Goal: Task Accomplishment & Management: Manage account settings

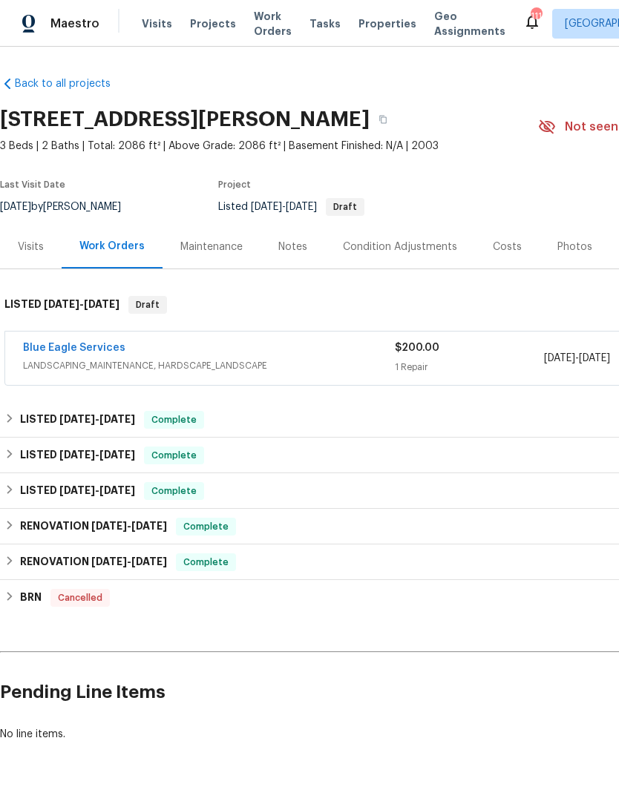
click at [51, 351] on link "Blue Eagle Services" at bounding box center [74, 348] width 102 height 10
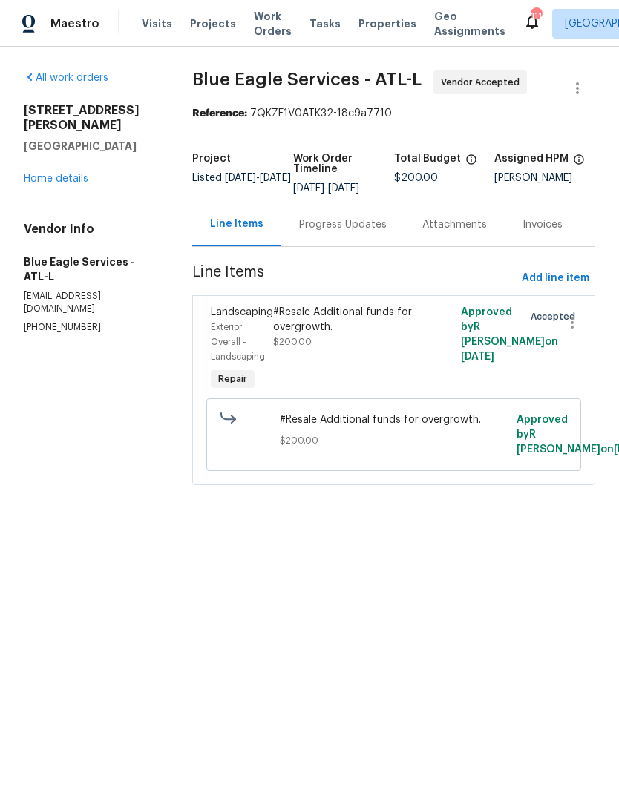
click at [87, 174] on link "Home details" at bounding box center [56, 179] width 65 height 10
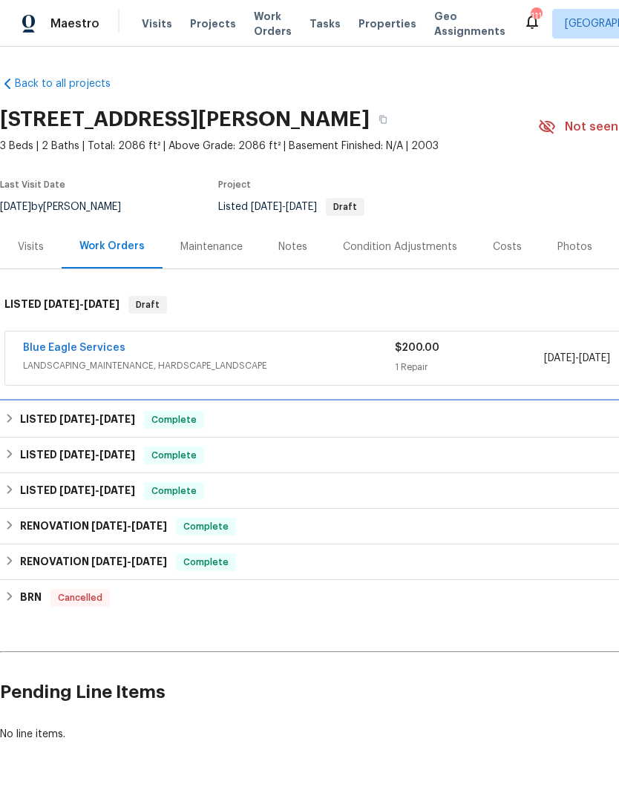
click at [16, 420] on div "LISTED 8/14/25 - 8/19/25 Complete" at bounding box center [418, 420] width 829 height 18
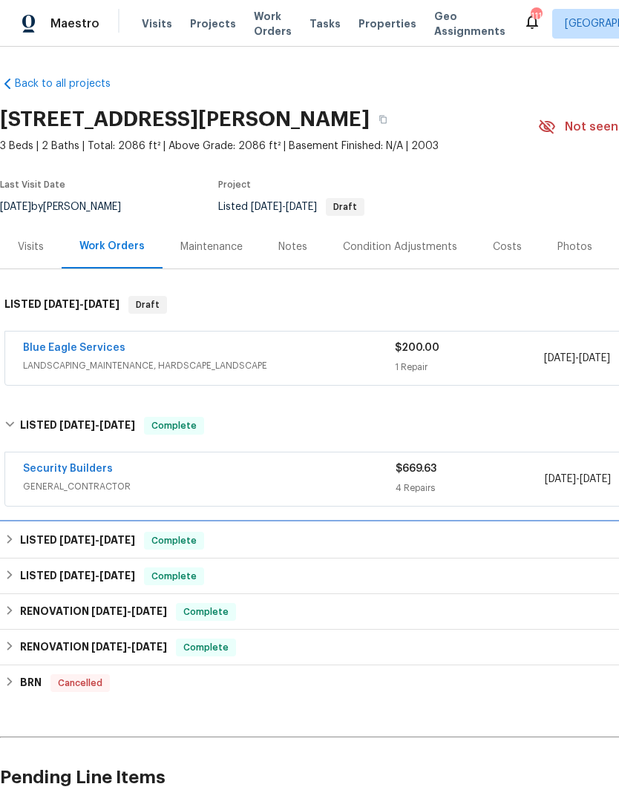
click at [19, 547] on div "LISTED 4/8/25 - 4/30/25 Complete" at bounding box center [418, 541] width 829 height 18
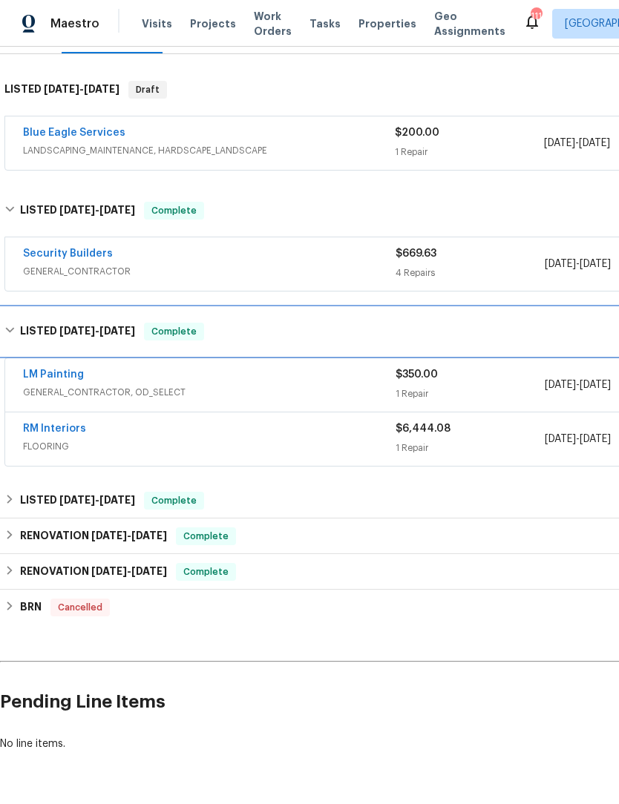
scroll to position [214, 0]
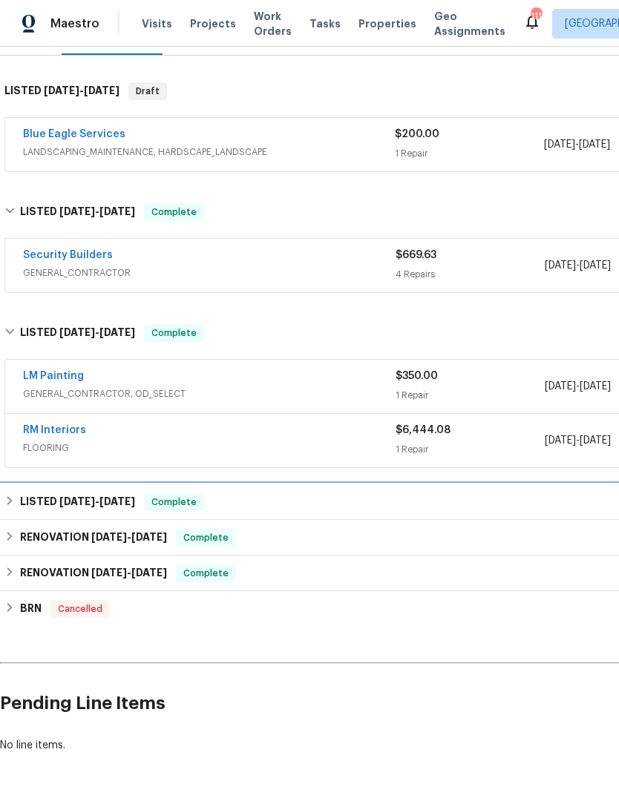
click at [20, 501] on h6 "LISTED 3/19/25 - 3/22/25" at bounding box center [77, 502] width 115 height 18
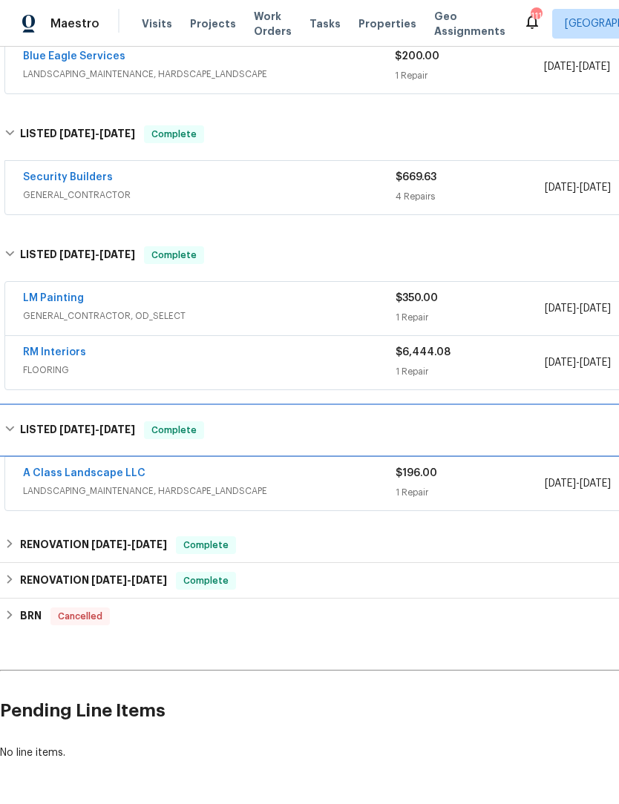
scroll to position [292, 0]
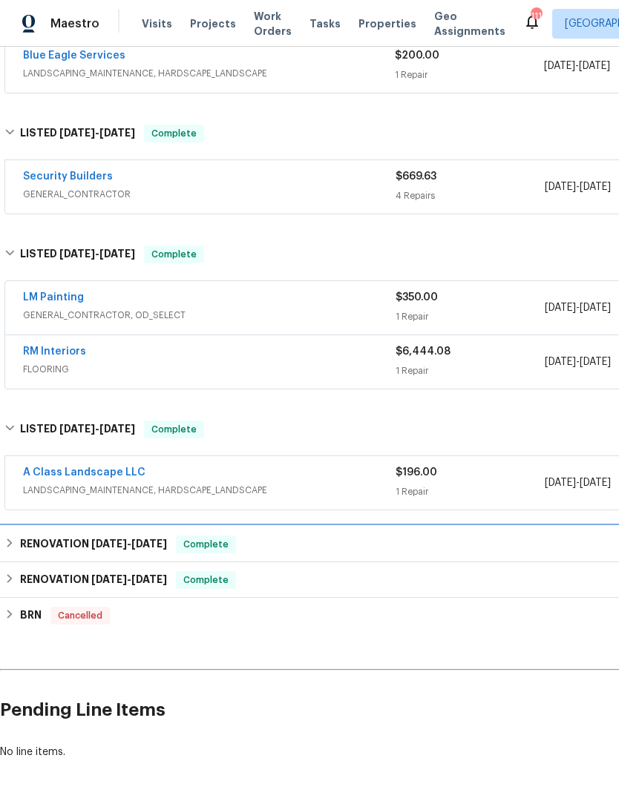
click at [21, 547] on h6 "RENOVATION 2/19/25 - 2/22/25" at bounding box center [93, 544] width 147 height 18
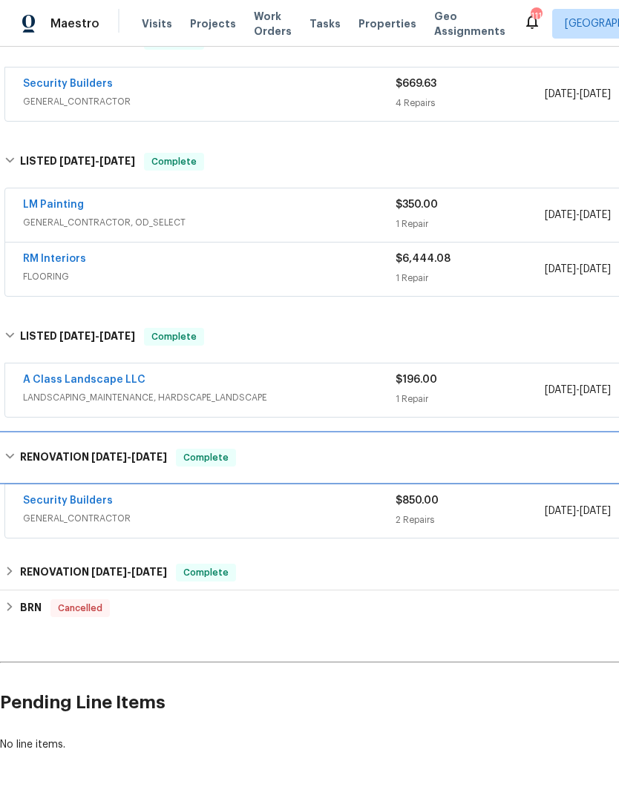
scroll to position [384, 0]
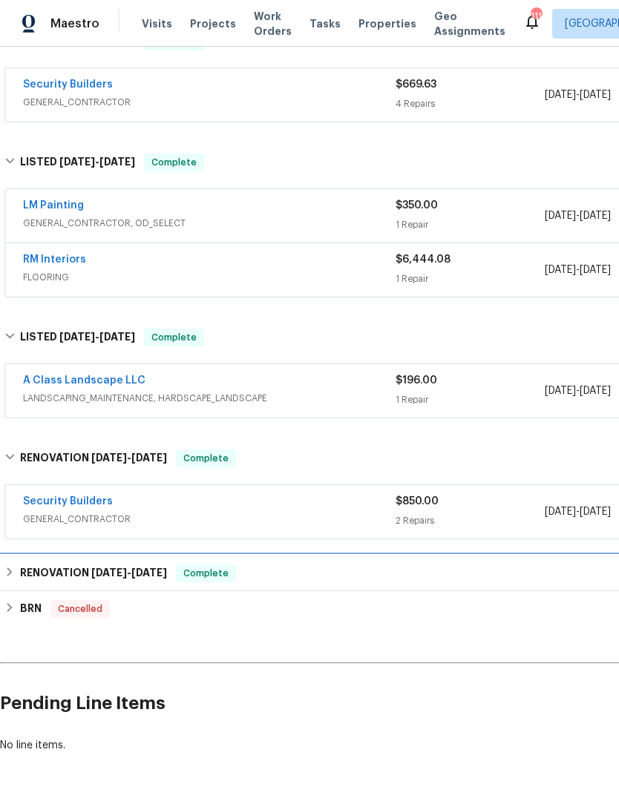
click at [22, 578] on h6 "RENOVATION 1/7/25 - 1/16/25" at bounding box center [93, 573] width 147 height 18
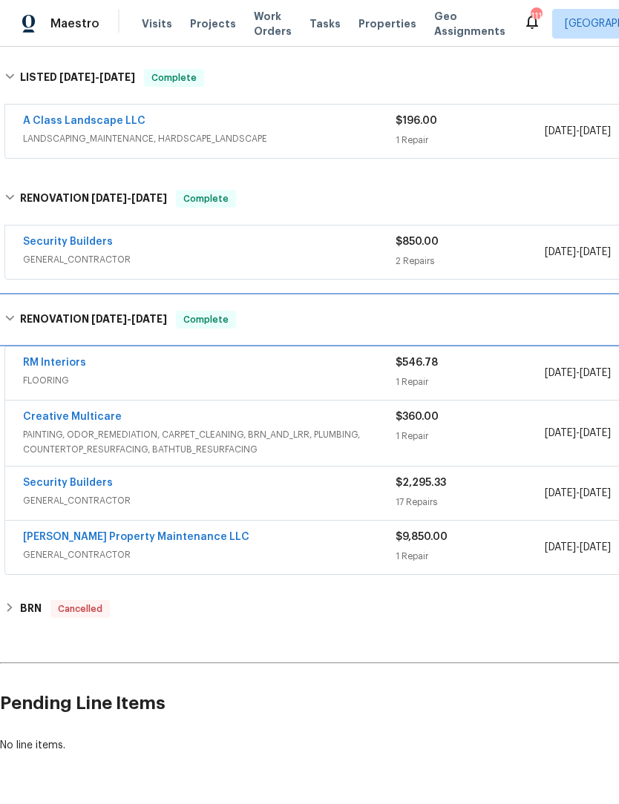
scroll to position [644, 0]
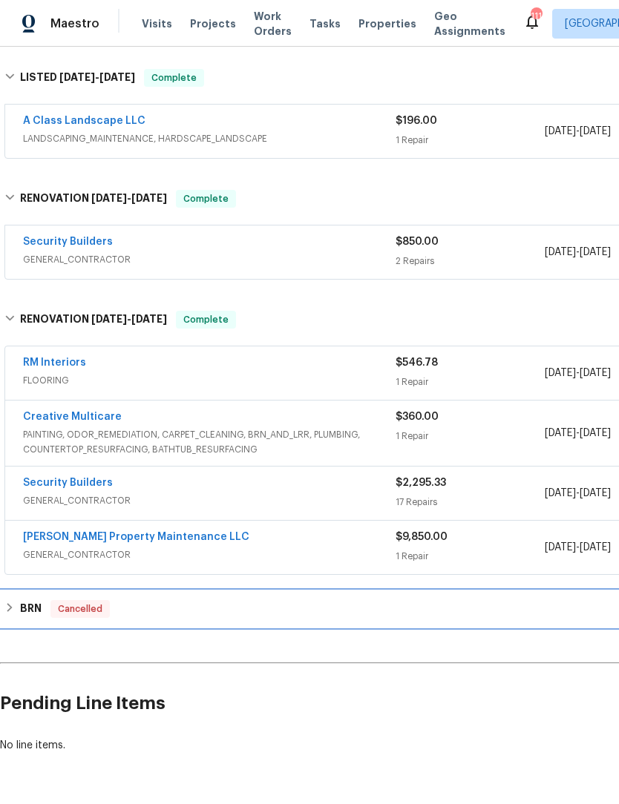
click at [21, 607] on h6 "BRN" at bounding box center [31, 609] width 22 height 18
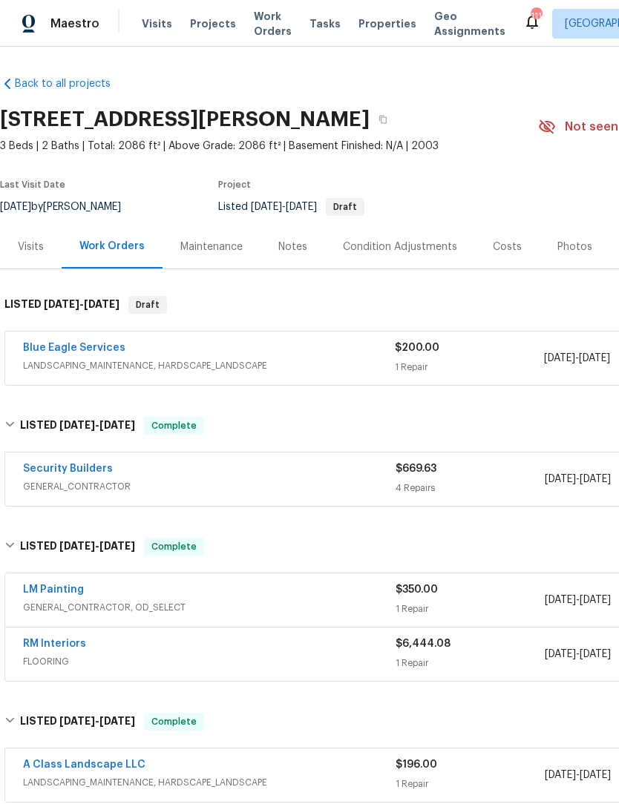
scroll to position [0, 0]
click at [294, 257] on div "Notes" at bounding box center [292, 247] width 65 height 44
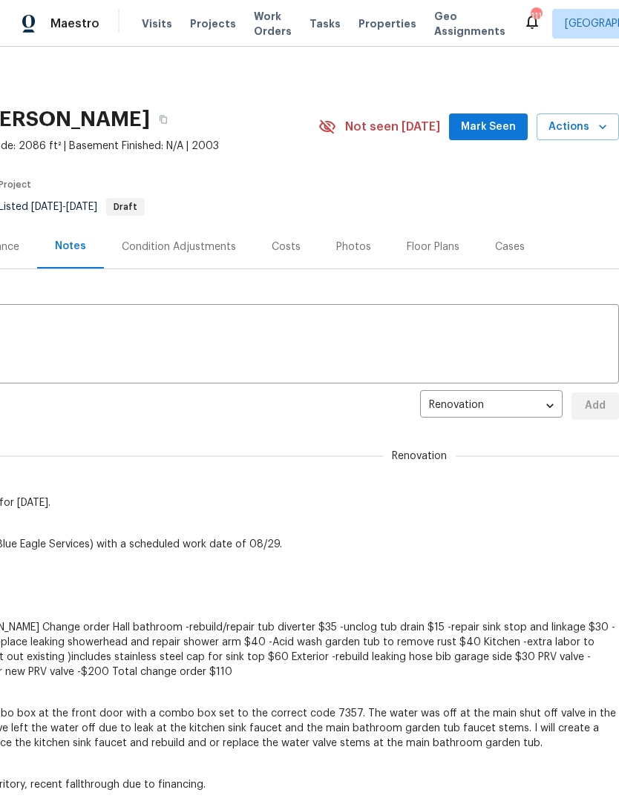
click at [515, 133] on span "Mark Seen" at bounding box center [488, 127] width 55 height 19
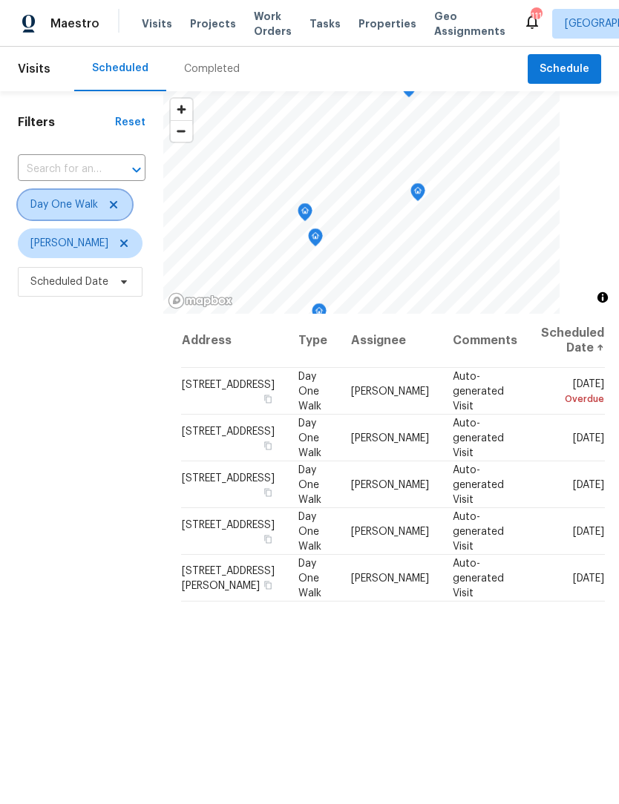
click at [108, 211] on icon at bounding box center [114, 205] width 12 height 12
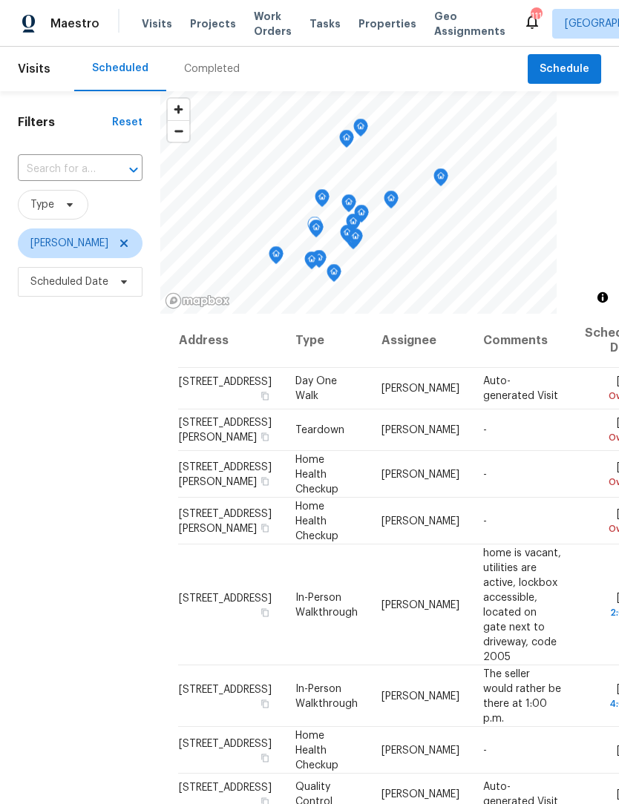
click at [0, 0] on icon at bounding box center [0, 0] width 0 height 0
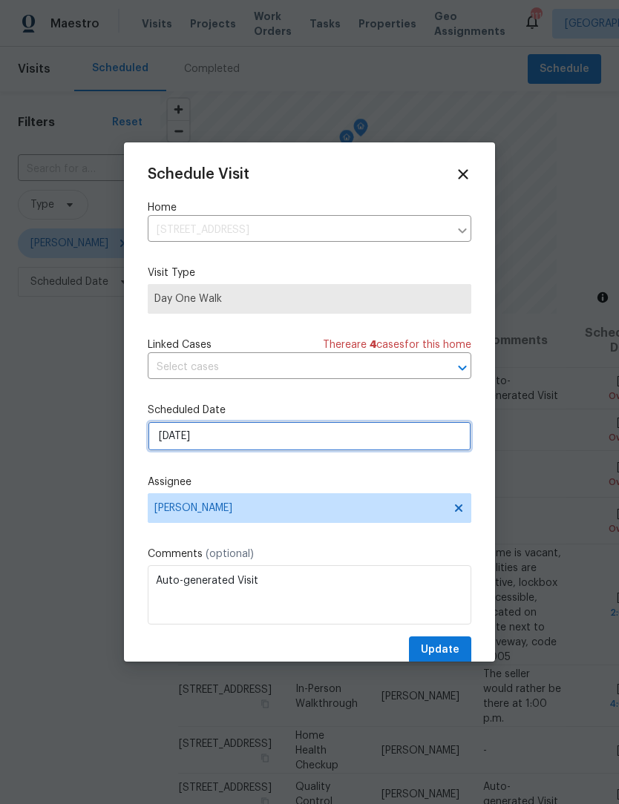
click at [260, 441] on input "[DATE]" at bounding box center [309, 436] width 323 height 30
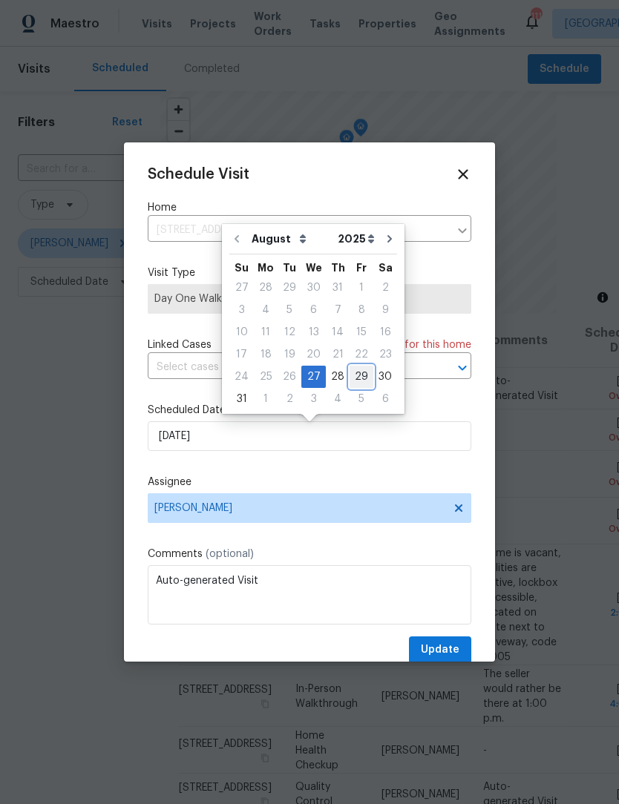
click at [354, 379] on div "29" at bounding box center [361, 376] width 24 height 21
type input "[DATE]"
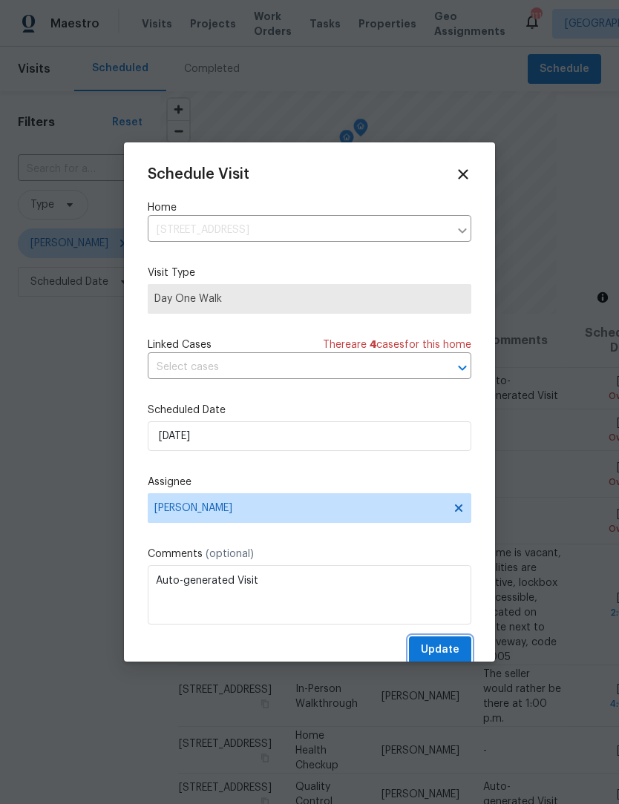
click at [444, 656] on span "Update" at bounding box center [440, 650] width 39 height 19
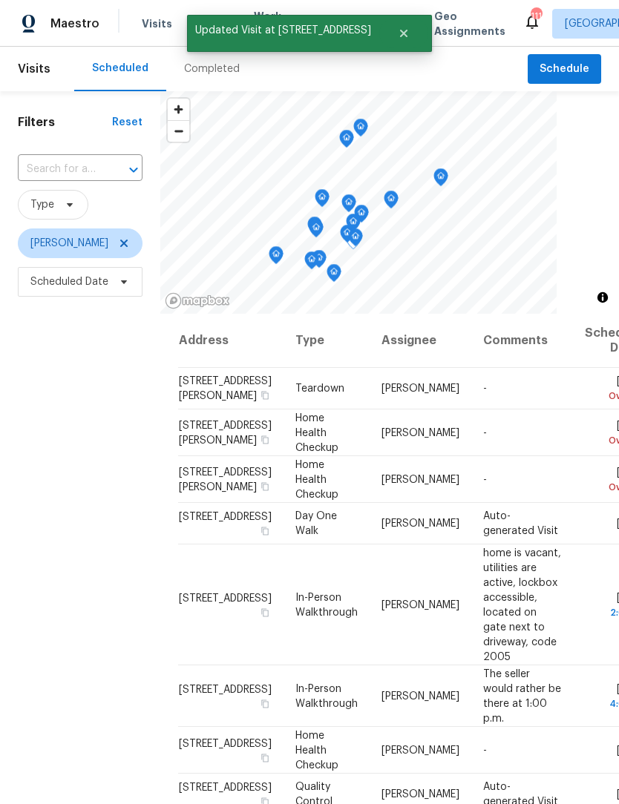
click at [0, 0] on icon at bounding box center [0, 0] width 0 height 0
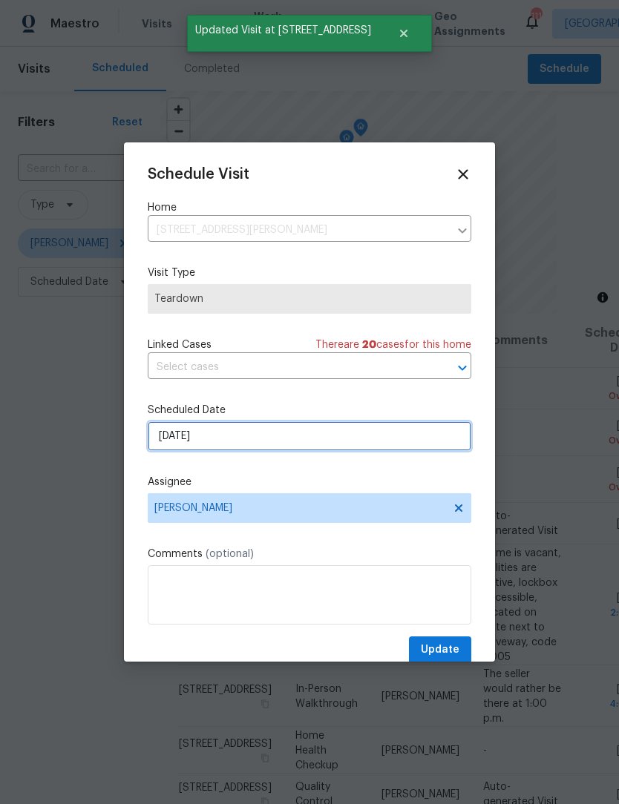
click at [333, 449] on input "[DATE]" at bounding box center [309, 436] width 323 height 30
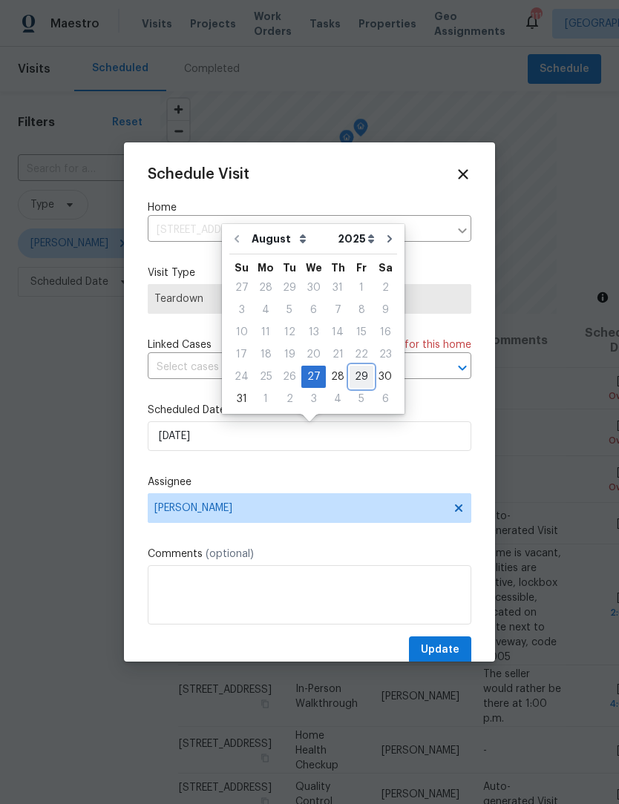
click at [357, 380] on div "29" at bounding box center [361, 376] width 24 height 21
type input "[DATE]"
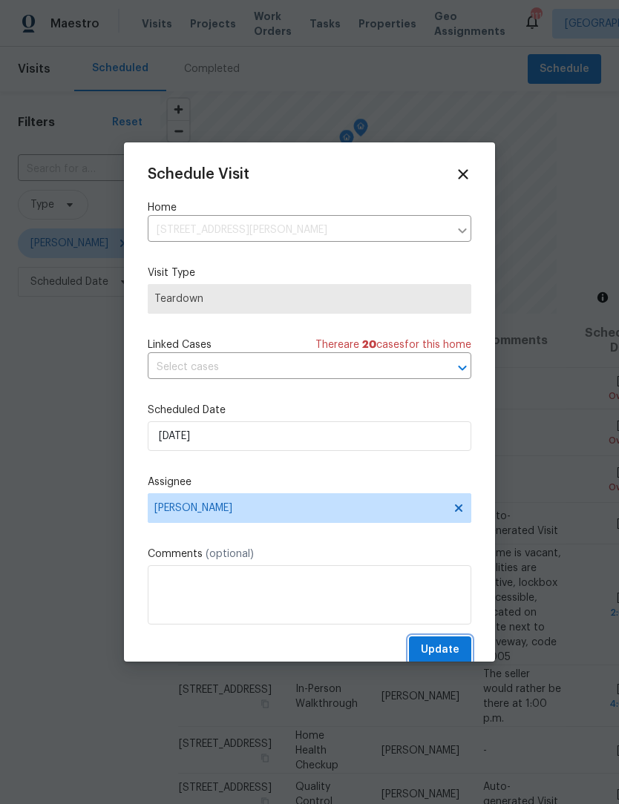
click at [440, 659] on span "Update" at bounding box center [440, 650] width 39 height 19
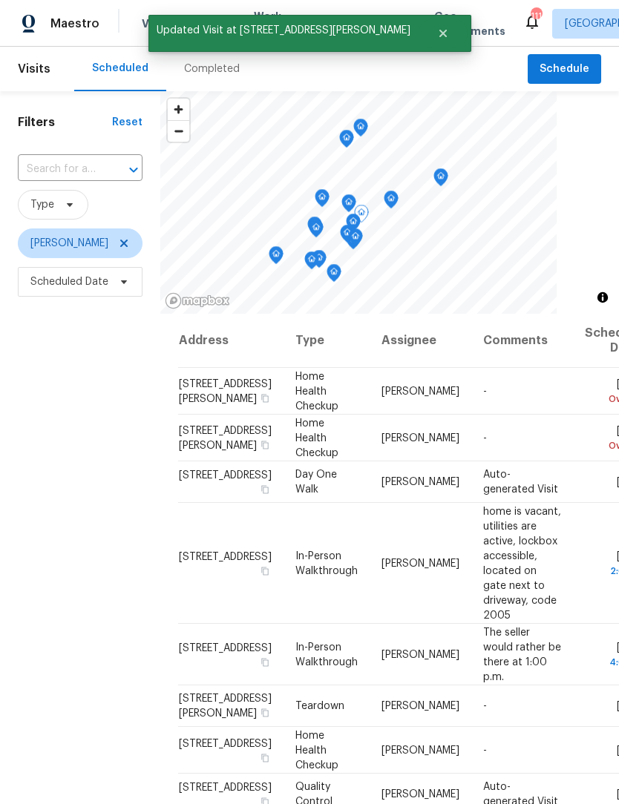
click at [0, 0] on icon at bounding box center [0, 0] width 0 height 0
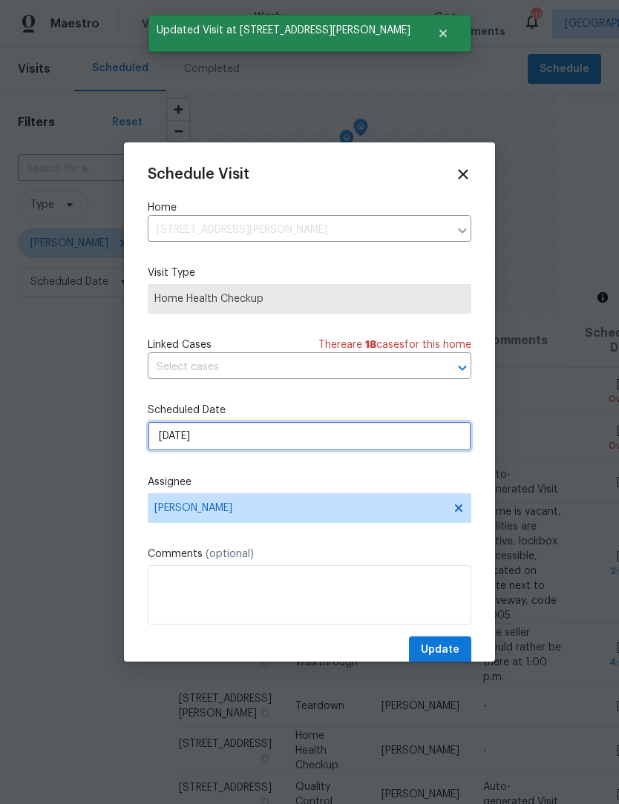
click at [352, 440] on input "[DATE]" at bounding box center [309, 436] width 323 height 30
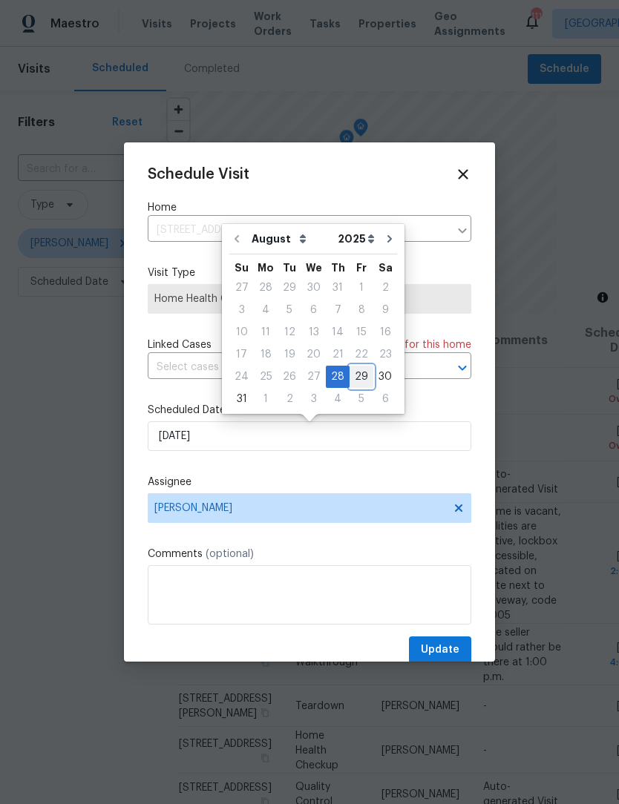
click at [354, 379] on div "29" at bounding box center [361, 376] width 24 height 21
type input "[DATE]"
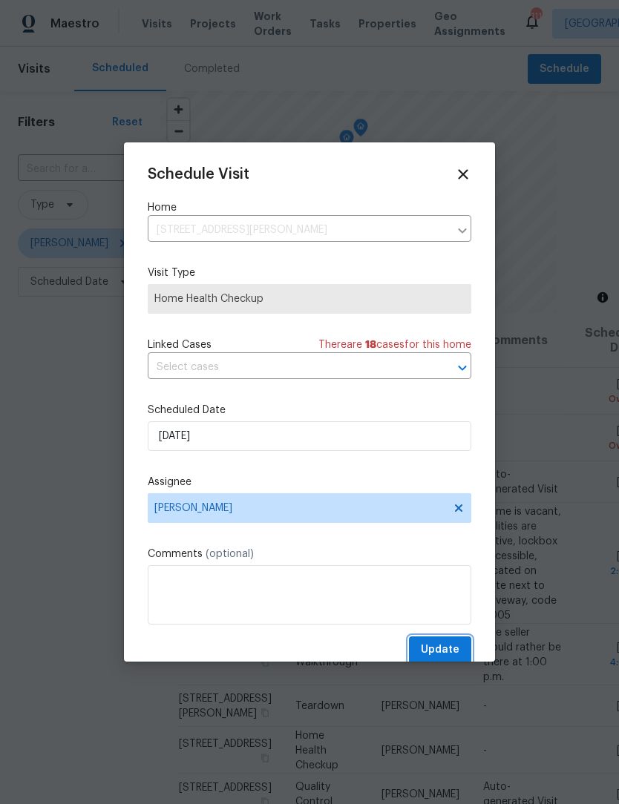
click at [452, 654] on span "Update" at bounding box center [440, 650] width 39 height 19
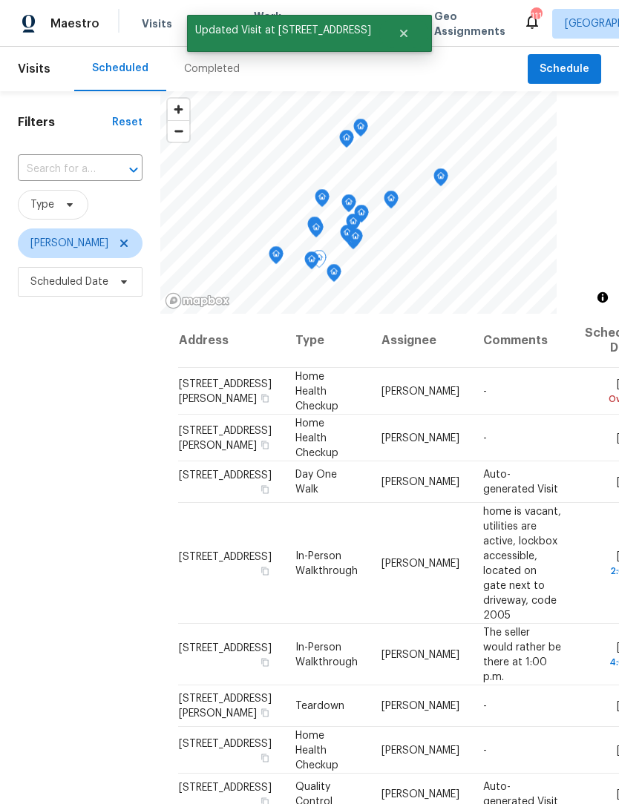
click at [0, 0] on icon at bounding box center [0, 0] width 0 height 0
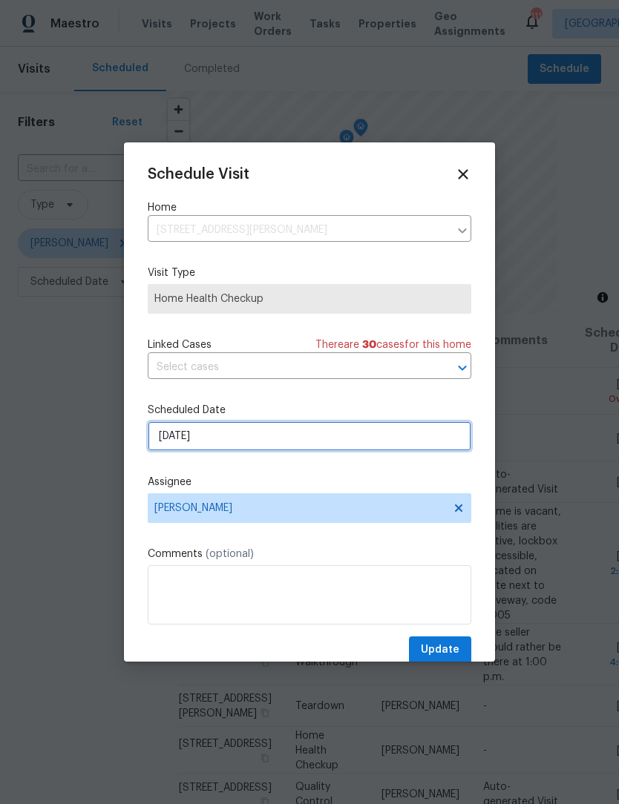
click at [394, 441] on input "[DATE]" at bounding box center [309, 436] width 323 height 30
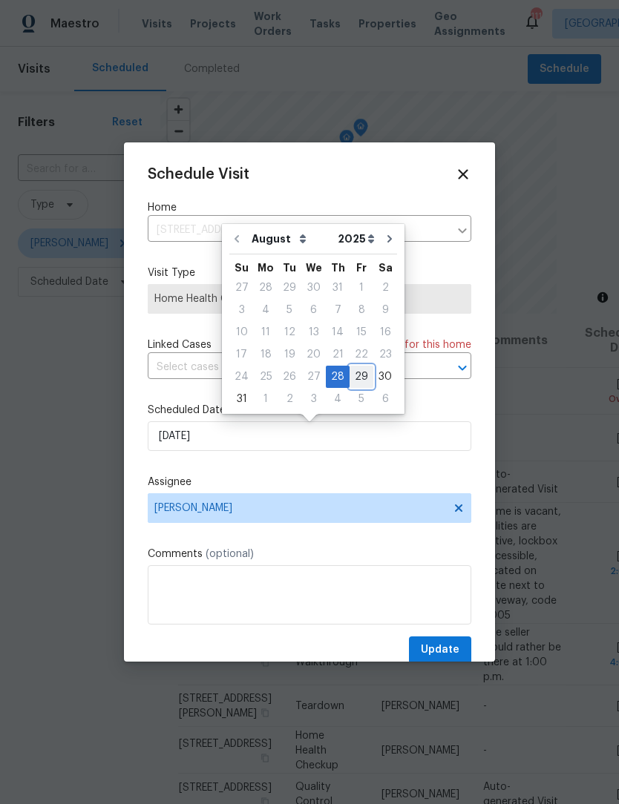
click at [357, 377] on div "29" at bounding box center [361, 376] width 24 height 21
type input "[DATE]"
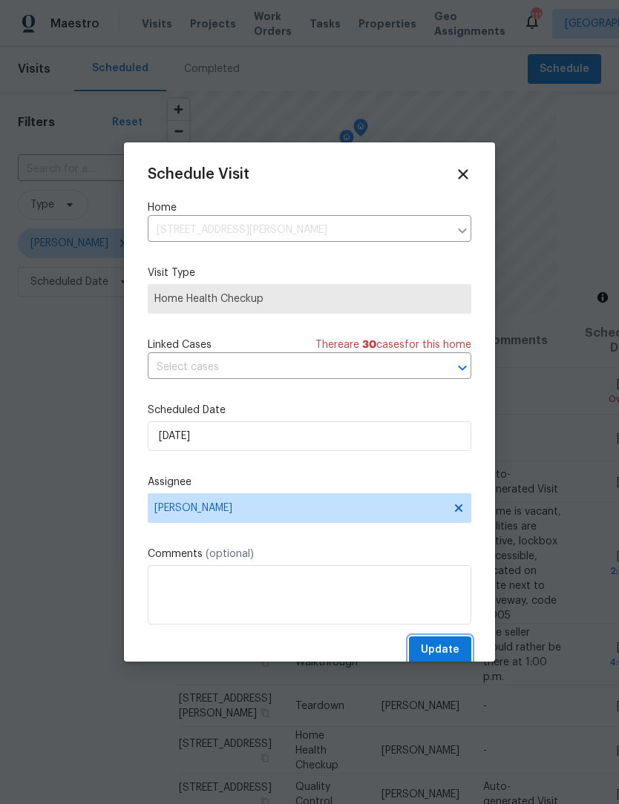
click at [441, 646] on span "Update" at bounding box center [440, 650] width 39 height 19
